Goal: Task Accomplishment & Management: Complete application form

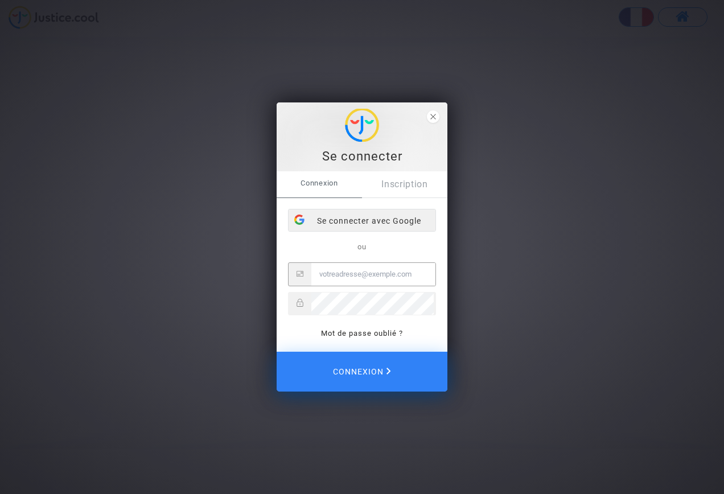
type input "[EMAIL_ADDRESS][DOMAIN_NAME]"
click at [402, 223] on div "Se connecter avec Google" at bounding box center [362, 220] width 147 height 23
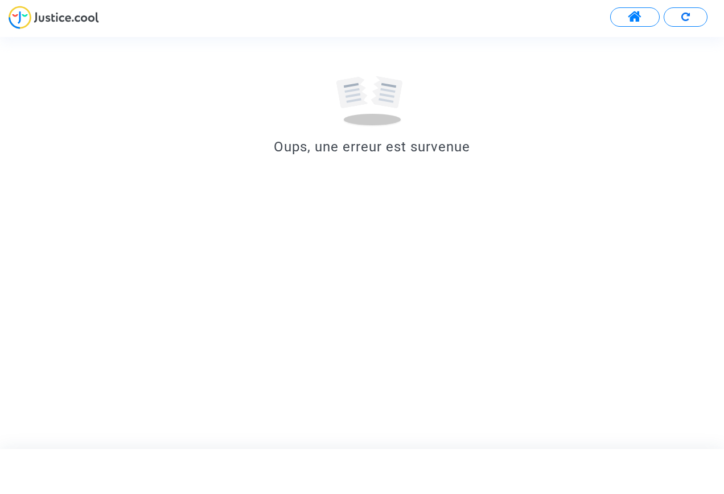
click at [641, 19] on span at bounding box center [635, 17] width 14 height 15
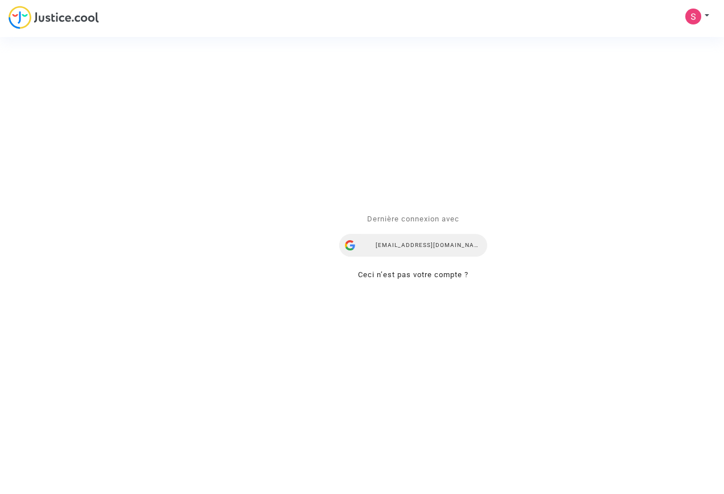
click at [408, 243] on div "[EMAIL_ADDRESS][DOMAIN_NAME]" at bounding box center [413, 246] width 148 height 23
